Goal: Task Accomplishment & Management: Use online tool/utility

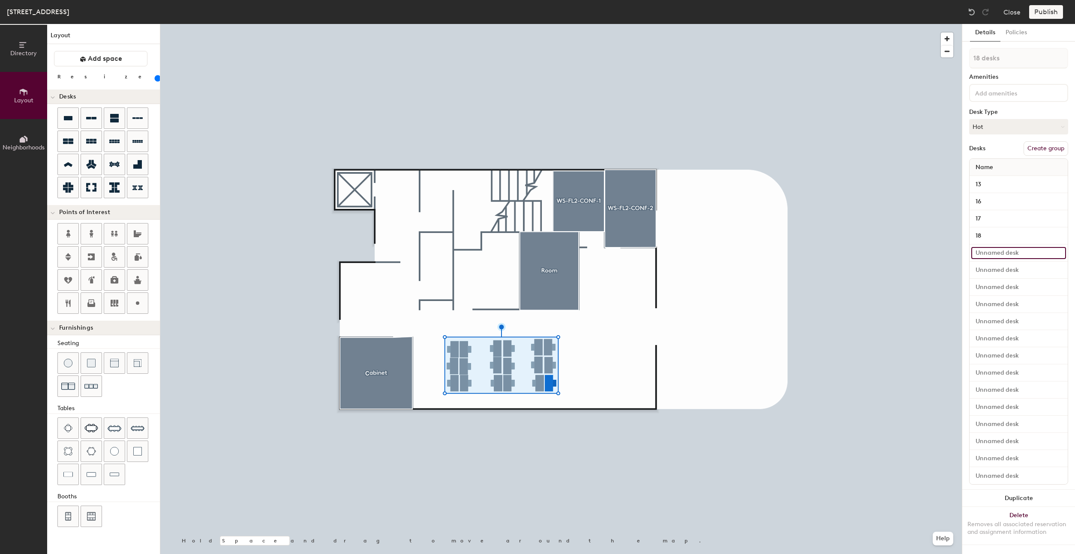
click at [1002, 253] on input at bounding box center [1018, 253] width 95 height 12
type input "15"
click at [1003, 268] on input at bounding box center [1018, 270] width 95 height 12
type input "14"
click at [1002, 284] on input at bounding box center [1018, 288] width 95 height 12
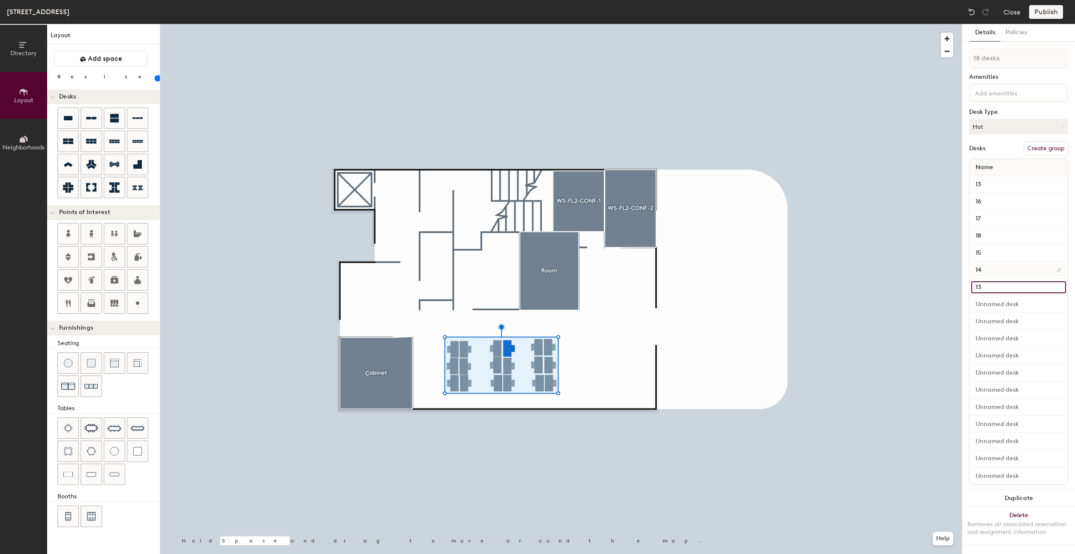
type input "1"
type input "10"
type input "11"
type input "12"
type input "9"
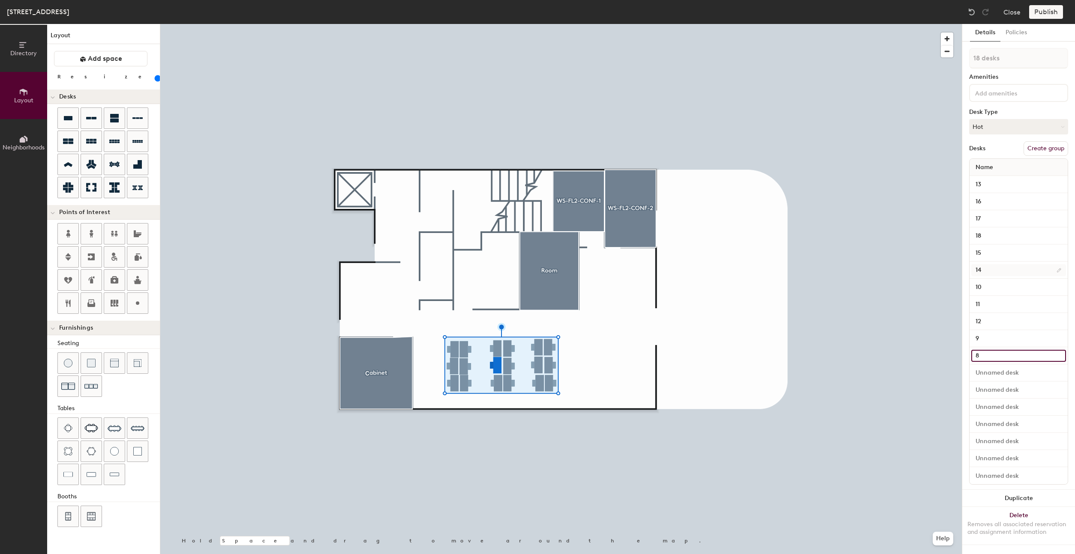
type input "8"
type input "7"
type input "4"
type input "5"
click at [1005, 420] on input at bounding box center [1018, 425] width 95 height 12
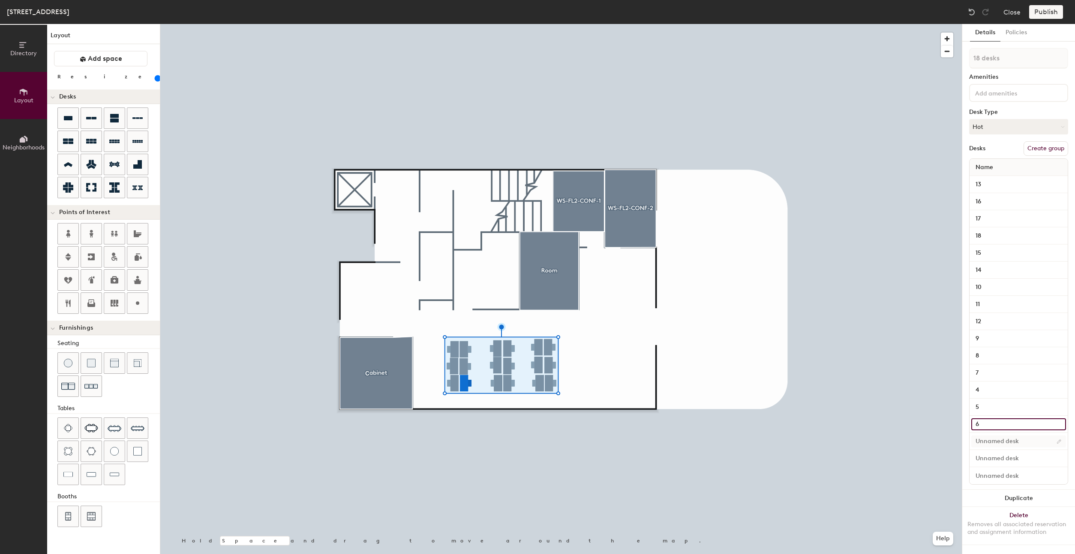
type input "6"
click at [1003, 441] on input at bounding box center [1018, 442] width 95 height 12
type input "3"
click at [1002, 458] on input at bounding box center [1018, 459] width 95 height 12
type input "2"
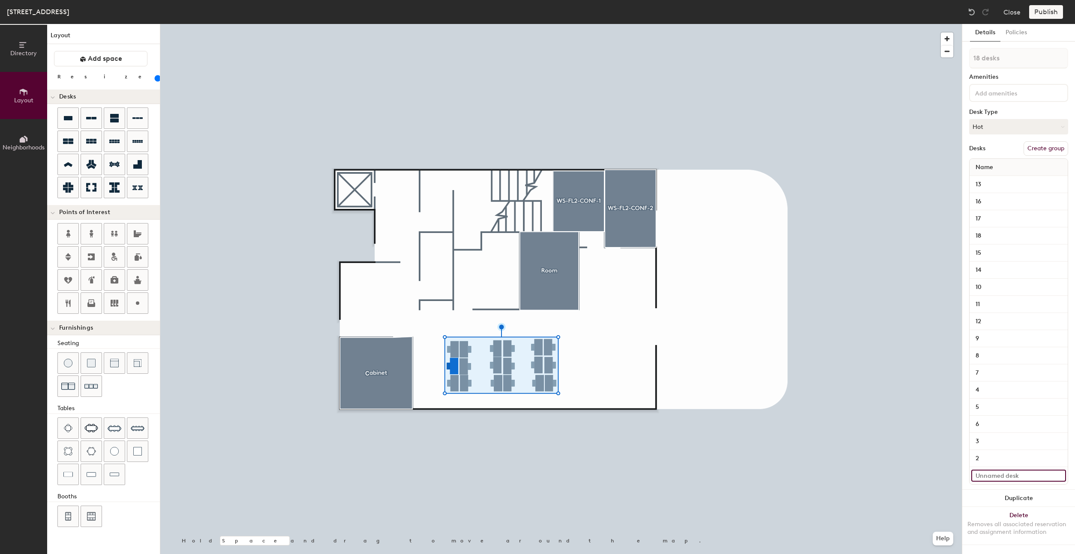
click at [1002, 472] on input at bounding box center [1018, 476] width 95 height 12
type input "1"
click at [1006, 456] on input "2" at bounding box center [1018, 459] width 95 height 12
click at [1002, 148] on div "Desks Create group" at bounding box center [1018, 148] width 99 height 15
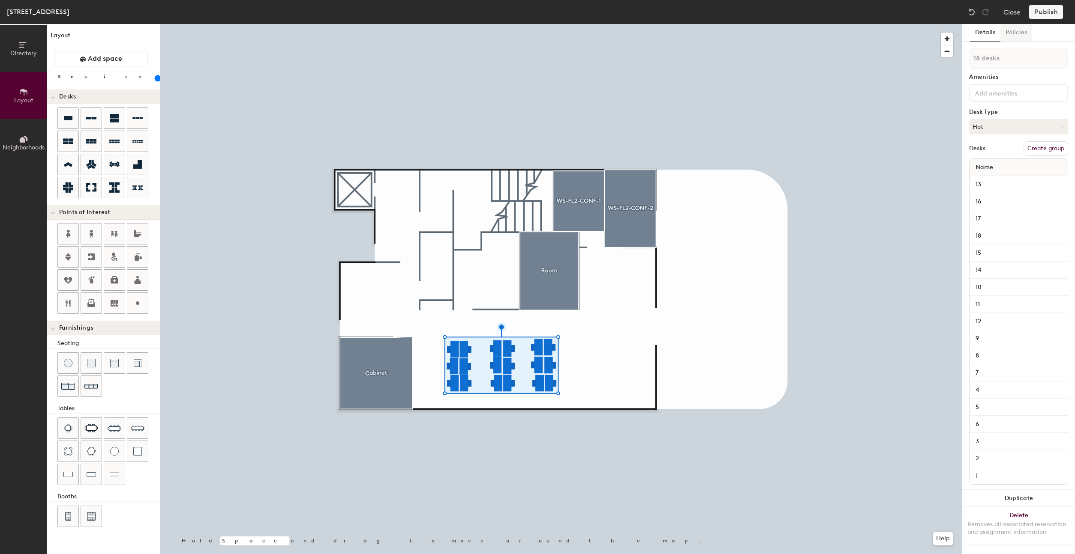
click at [1021, 36] on button "Policies" at bounding box center [1016, 33] width 32 height 18
click at [988, 33] on button "Details" at bounding box center [985, 33] width 30 height 18
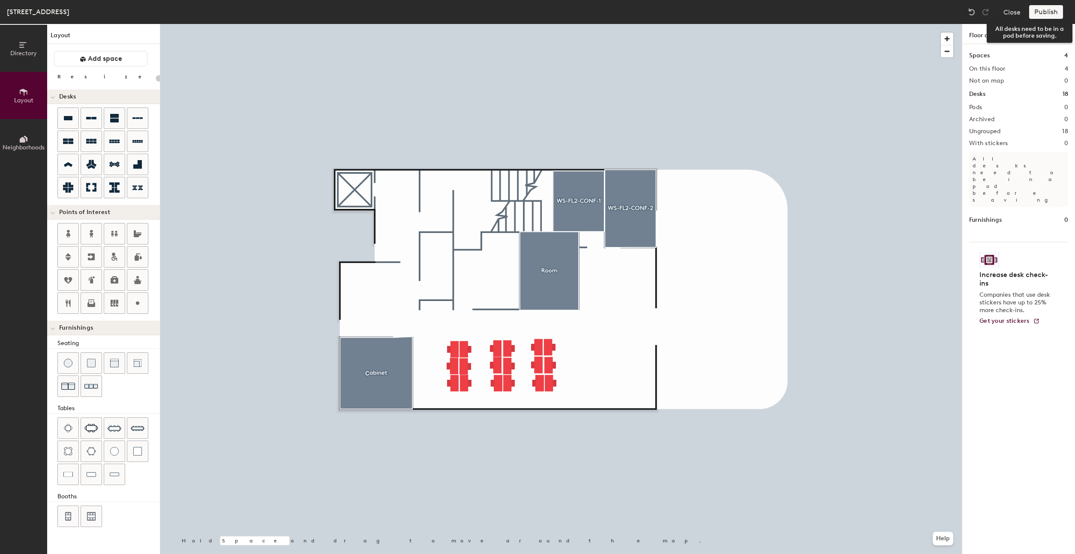
click at [1048, 13] on div "Publish" at bounding box center [1048, 12] width 39 height 14
click at [550, 24] on div at bounding box center [560, 24] width 801 height 0
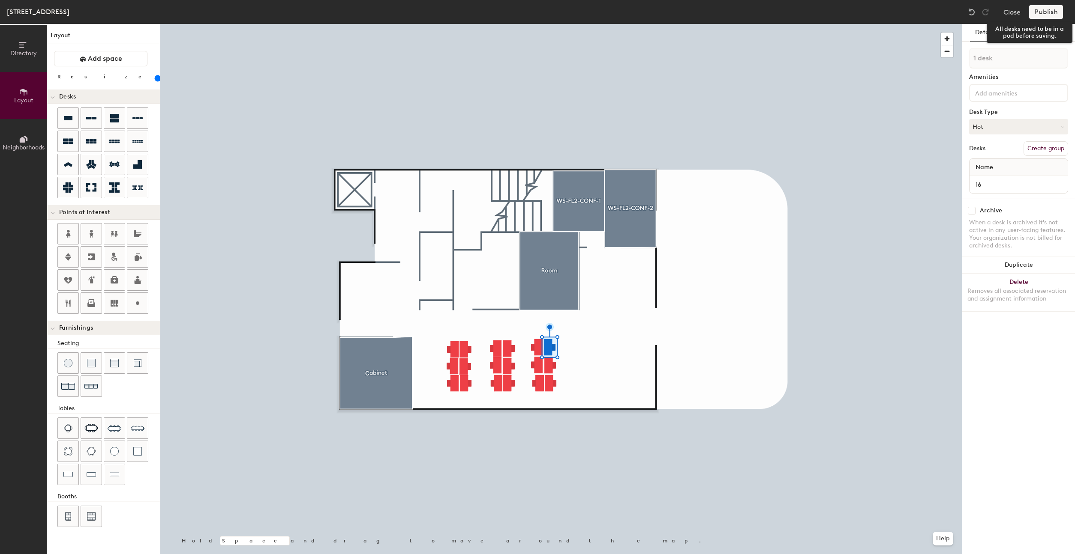
click at [1044, 13] on div "Publish" at bounding box center [1048, 12] width 39 height 14
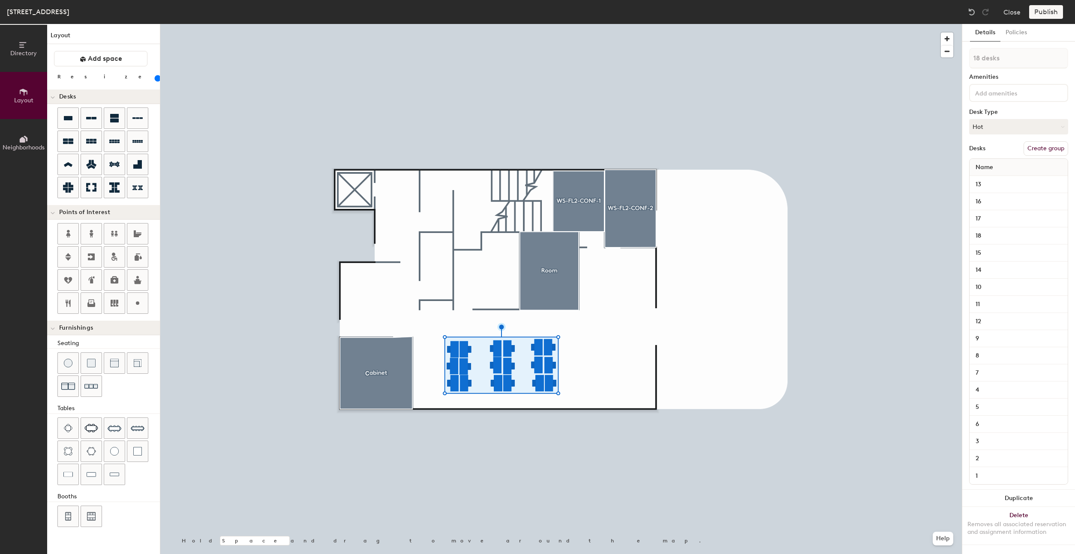
click at [1043, 148] on button "Create group" at bounding box center [1045, 148] width 45 height 15
click at [1043, 31] on div "Details Policies" at bounding box center [1018, 33] width 113 height 18
click at [1044, 12] on button "Publish" at bounding box center [1046, 12] width 34 height 14
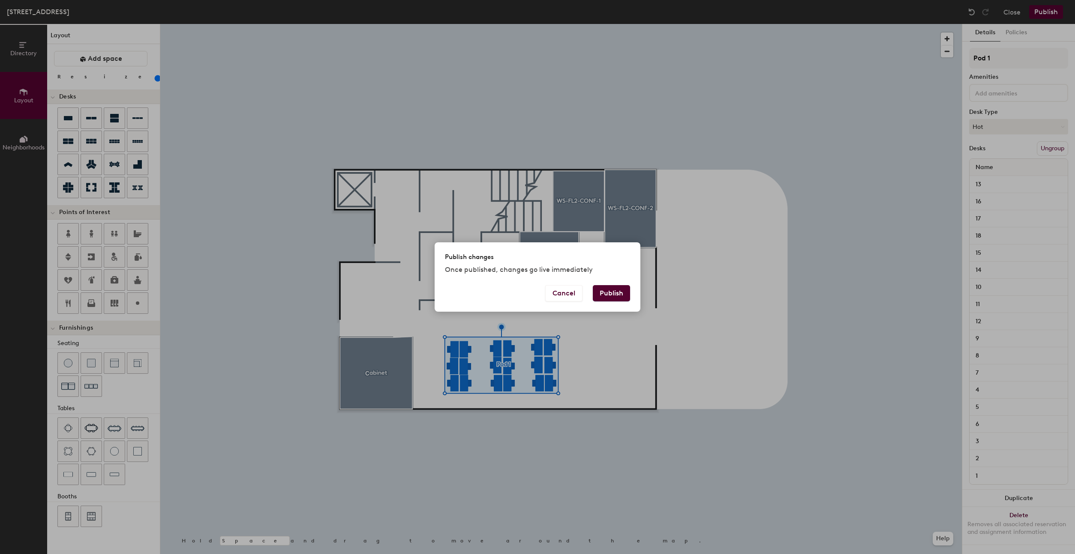
click at [610, 294] on button "Publish" at bounding box center [611, 293] width 37 height 16
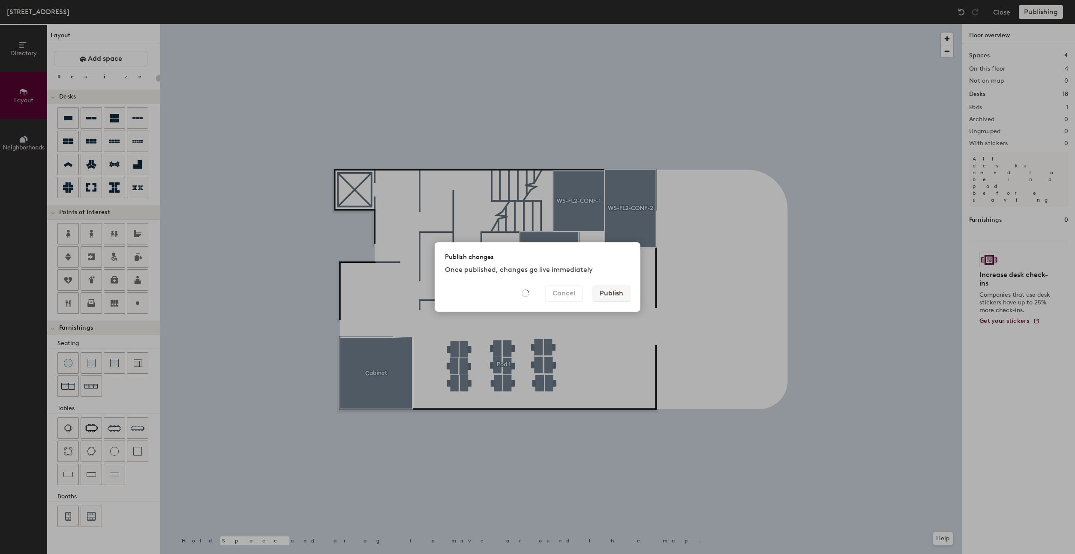
type input "20"
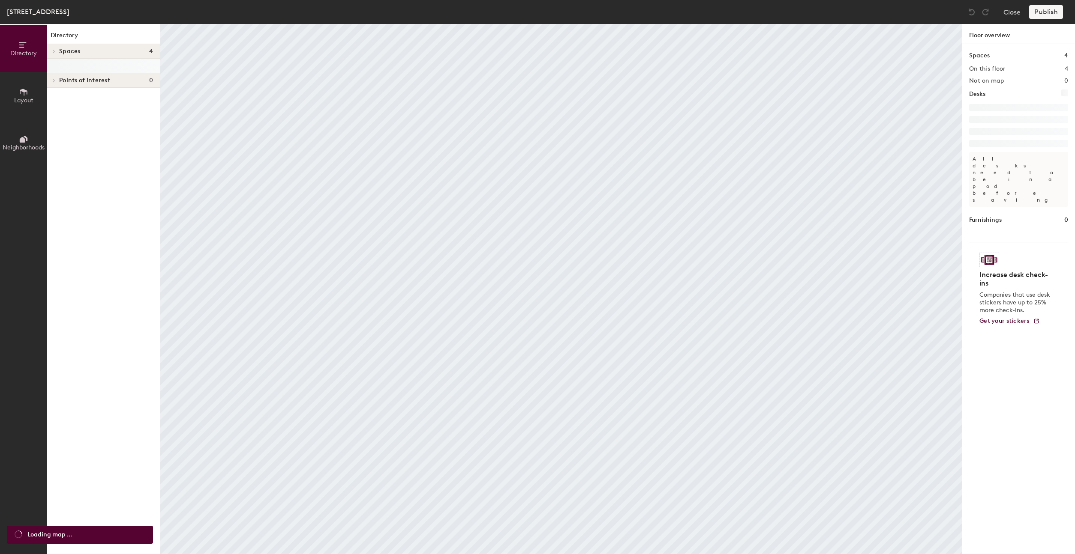
click at [16, 87] on button "Layout" at bounding box center [23, 95] width 47 height 47
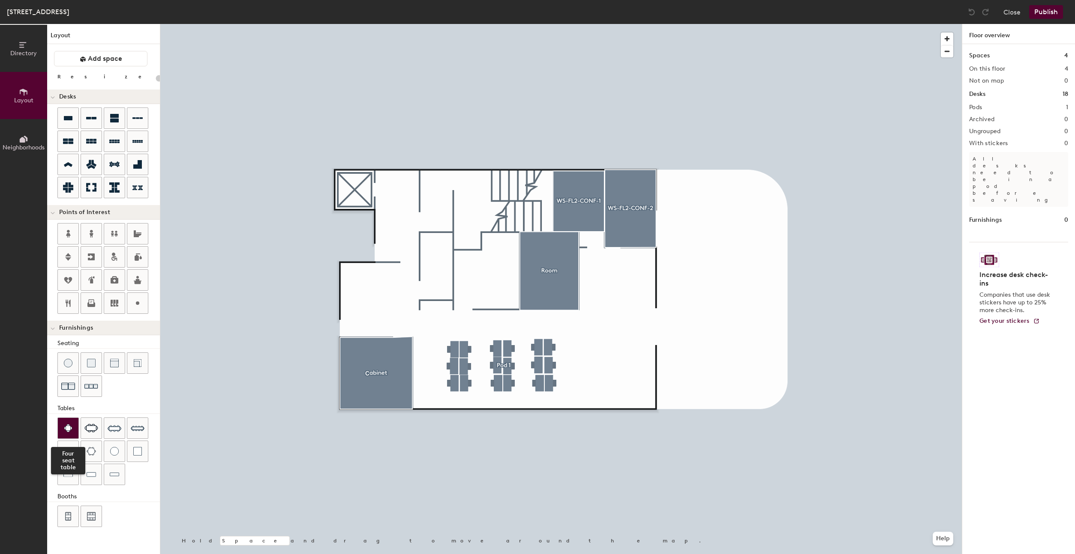
click at [74, 433] on div at bounding box center [68, 428] width 21 height 21
click at [81, 62] on icon at bounding box center [83, 59] width 6 height 6
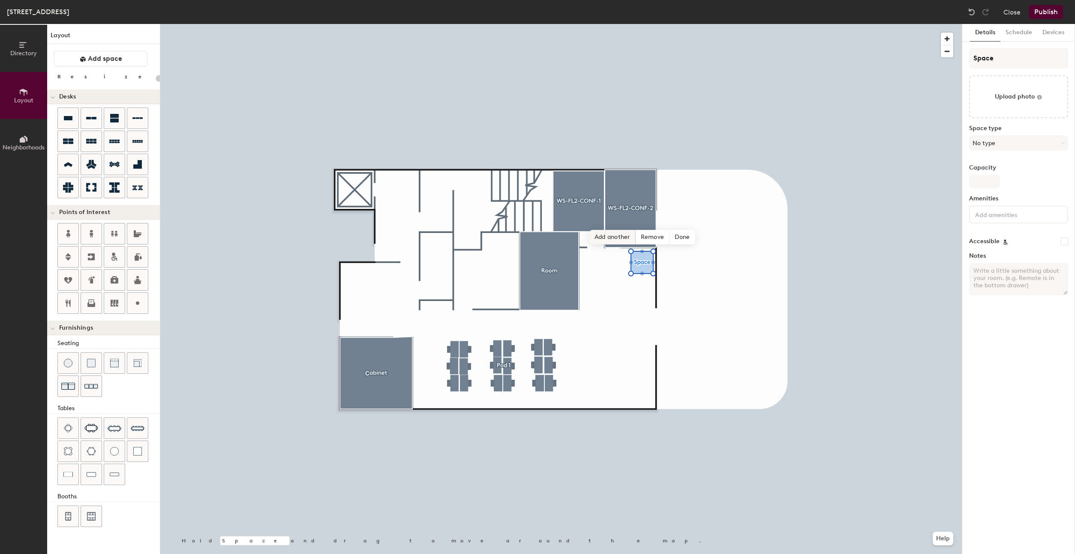
click at [616, 240] on span "Add another" at bounding box center [612, 237] width 46 height 15
click at [682, 266] on span "Done" at bounding box center [681, 263] width 25 height 15
type input "20"
click at [898, 61] on div "Directory Layout Neighborhoods Layout Add space Resize Desks Points of Interest…" at bounding box center [537, 289] width 1075 height 530
type input "pho"
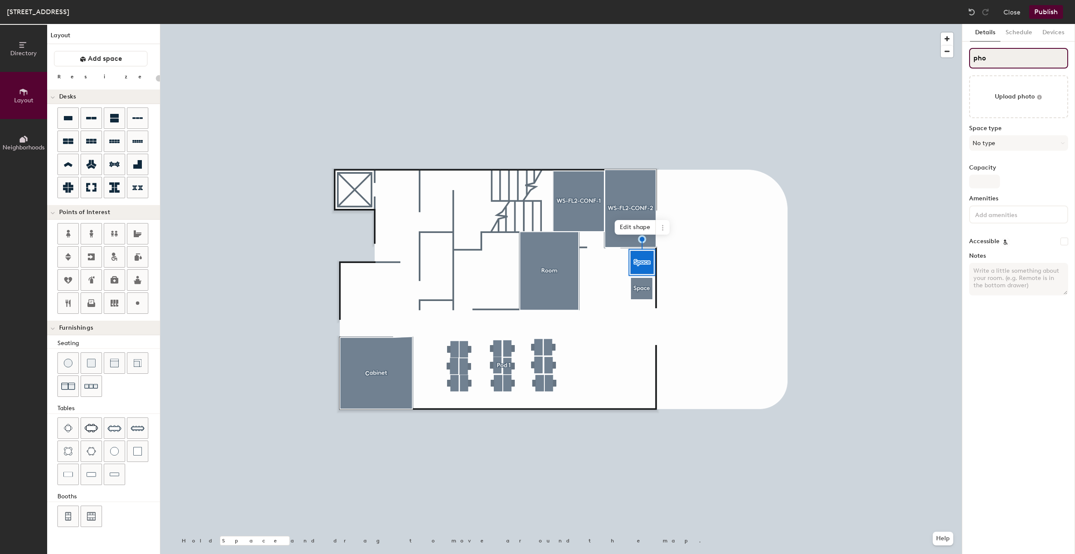
type input "20"
type input "phone"
type input "20"
type input "phone b"
type input "20"
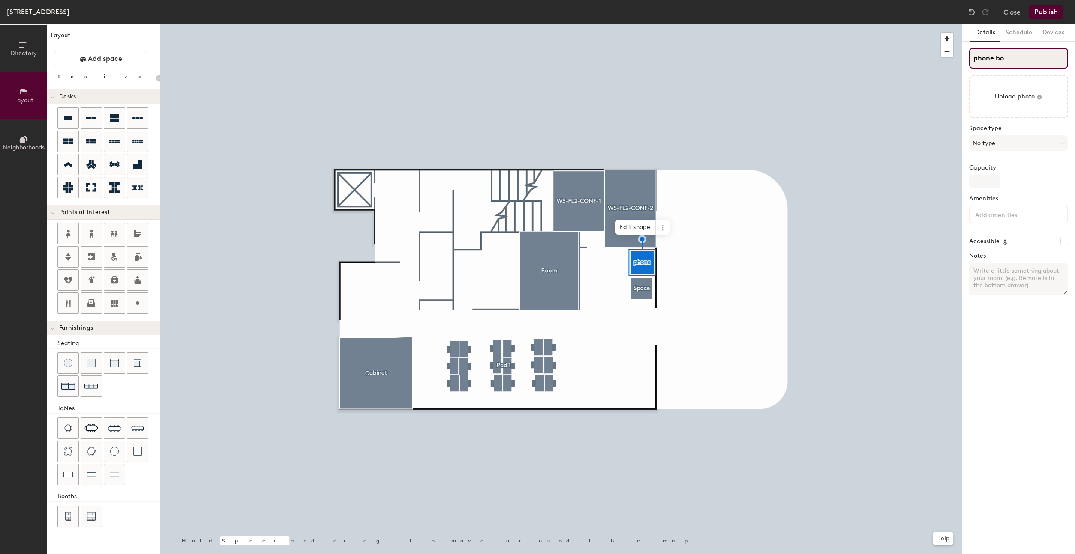
type input "phone boo"
type input "20"
type input "phone boot"
type input "20"
type input "phone booth"
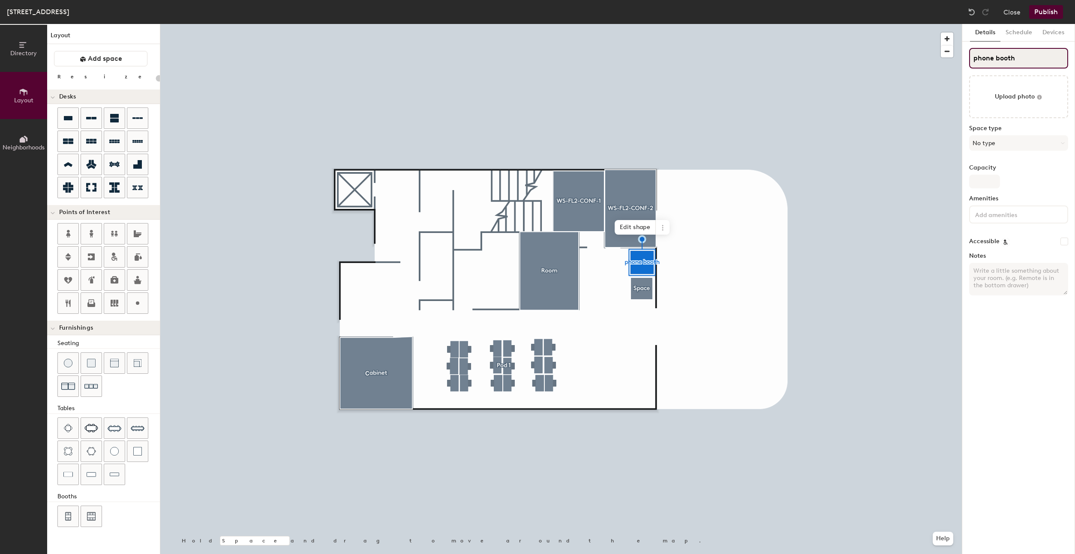
type input "20"
type input "phone booth 1"
type input "20"
click at [1014, 56] on input "phone booth 1" at bounding box center [1018, 58] width 99 height 21
drag, startPoint x: 1016, startPoint y: 57, endPoint x: 947, endPoint y: 57, distance: 69.8
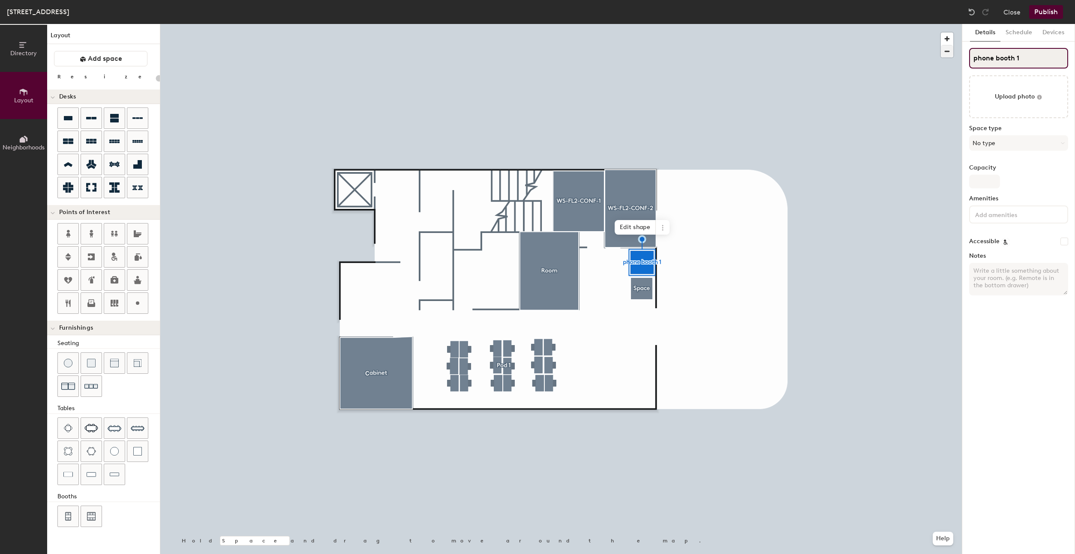
click at [947, 57] on div "Directory Layout Neighborhoods Layout Add space Resize Desks Points of Interest…" at bounding box center [537, 289] width 1075 height 530
type input "BP"
type input "20"
type input "B"
type input "20"
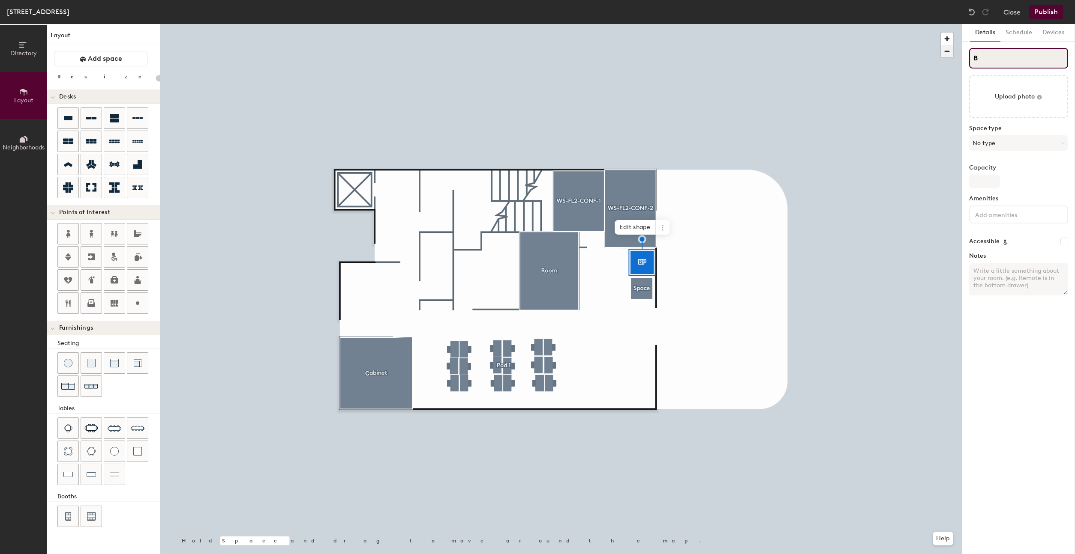
type input "B"
type input "20"
type input "B"
type input "20"
click at [931, 53] on div "Directory Layout Neighborhoods Layout Add space Resize Desks Points of Interest…" at bounding box center [537, 289] width 1075 height 530
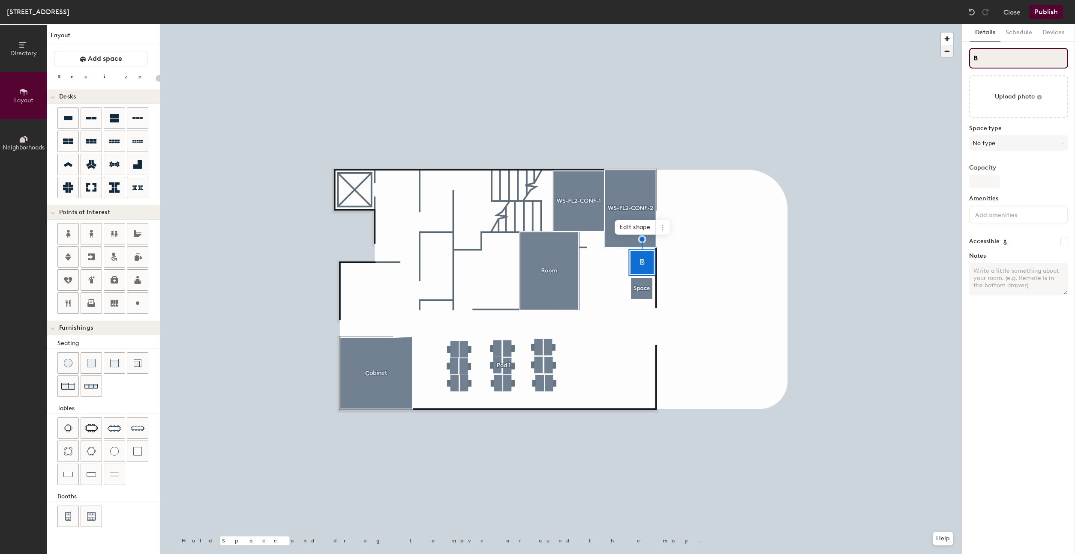
type input "P"
type input "20"
type input "PB"
type input "20"
type input "PB1"
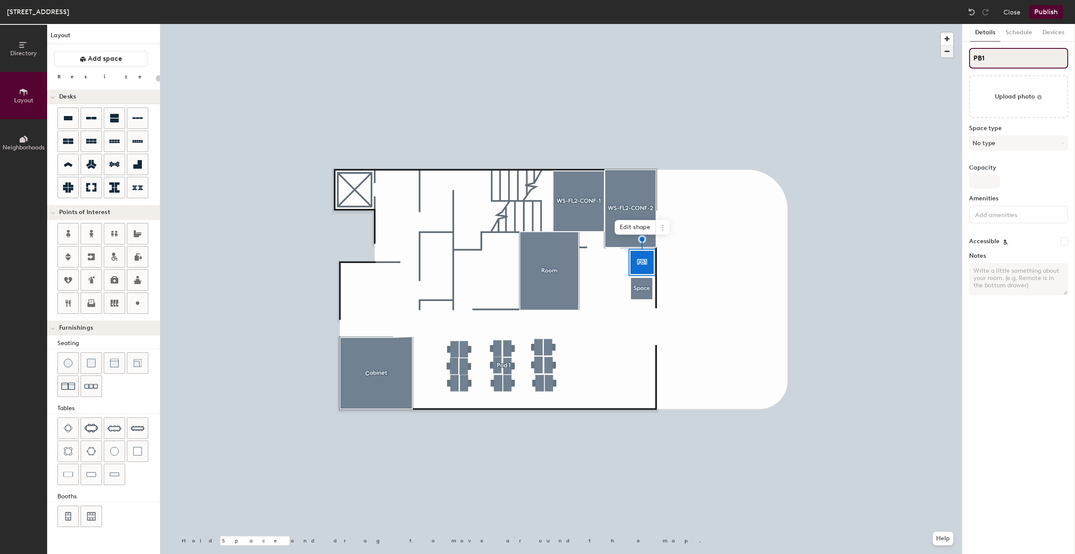
type input "20"
type input "PB1"
click at [637, 283] on div at bounding box center [640, 284] width 7 height 2
type input "20"
click at [921, 47] on div "Directory Layout Neighborhoods Layout Add space Resize Desks Points of Interest…" at bounding box center [537, 289] width 1075 height 530
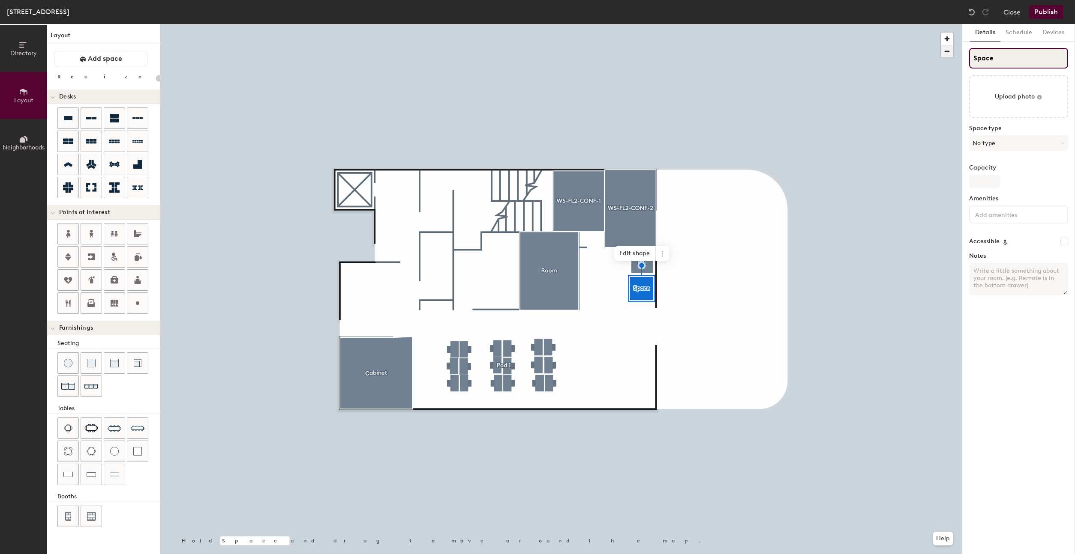
type input "P"
type input "20"
type input "PB"
type input "20"
type input "PB2"
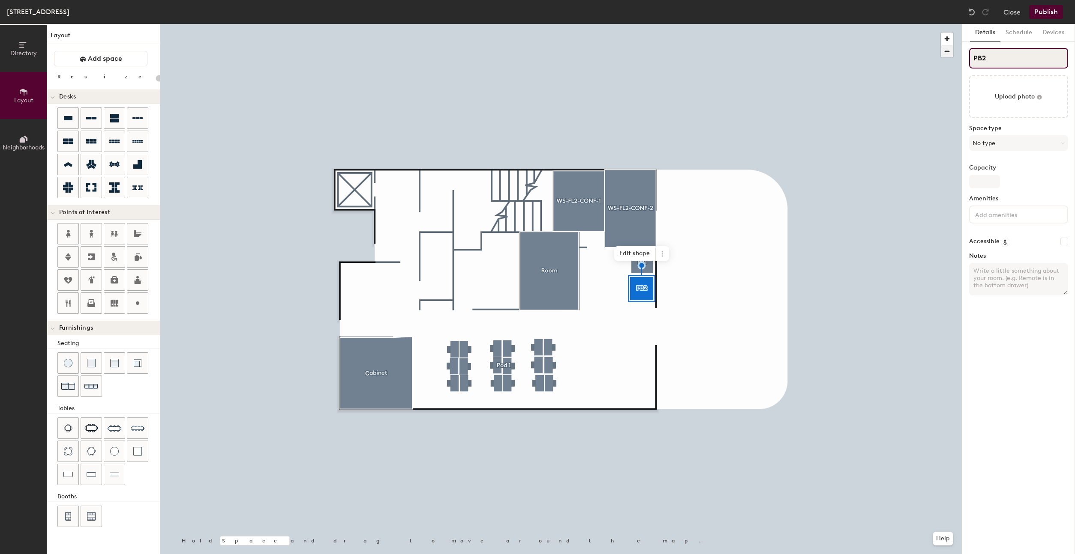
type input "20"
type input "PB2"
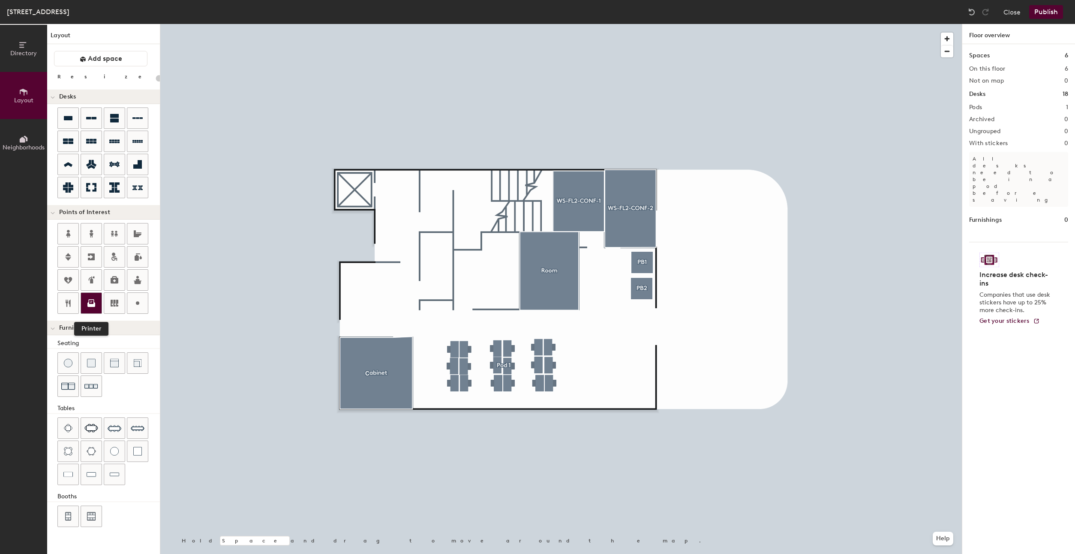
click at [93, 300] on icon at bounding box center [91, 303] width 10 height 10
click at [606, 277] on span "Done" at bounding box center [599, 275] width 25 height 15
click at [1044, 12] on button "Publish" at bounding box center [1046, 12] width 34 height 14
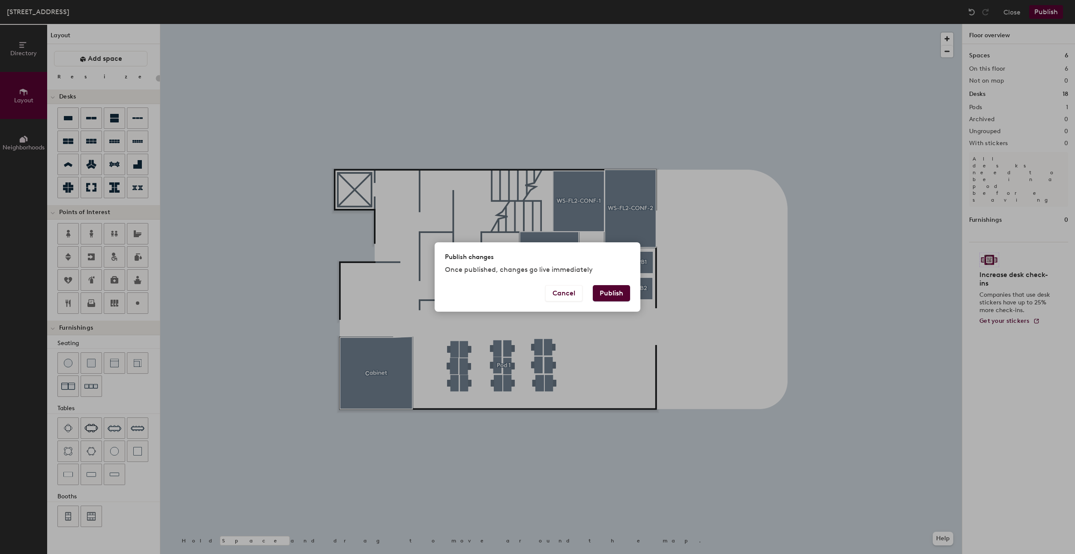
click at [612, 303] on div "Cancel Publish" at bounding box center [537, 298] width 206 height 27
click at [614, 299] on button "Publish" at bounding box center [611, 293] width 37 height 16
type input "20"
